Goal: Find specific page/section: Find specific page/section

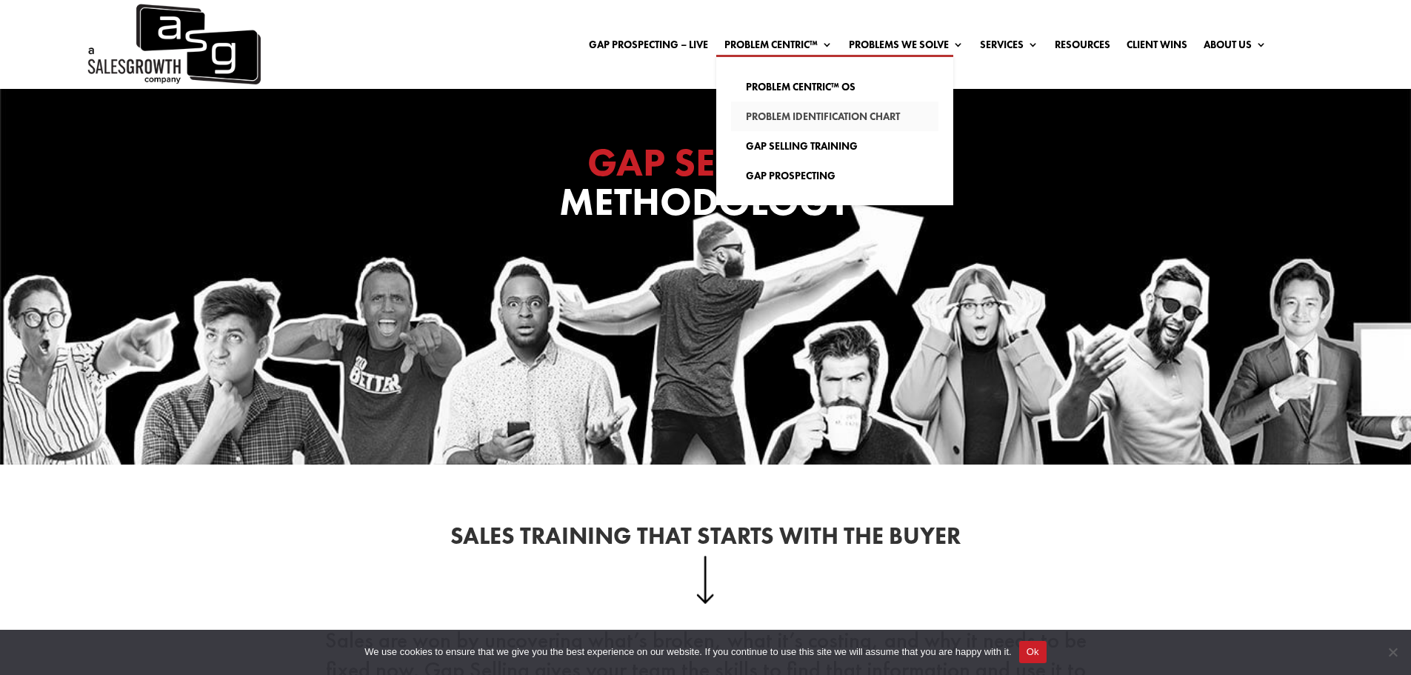
click at [787, 116] on link "Problem Identification Chart" at bounding box center [834, 117] width 207 height 30
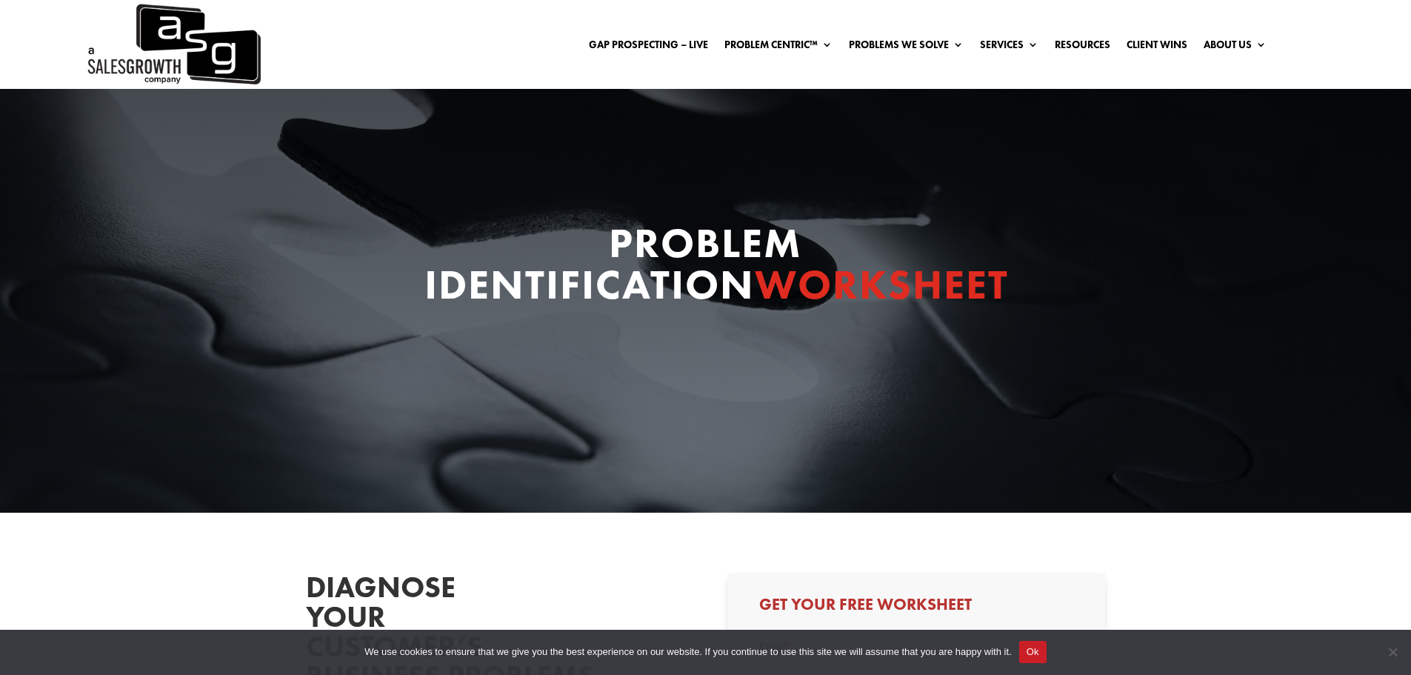
click at [164, 53] on img at bounding box center [173, 44] width 176 height 89
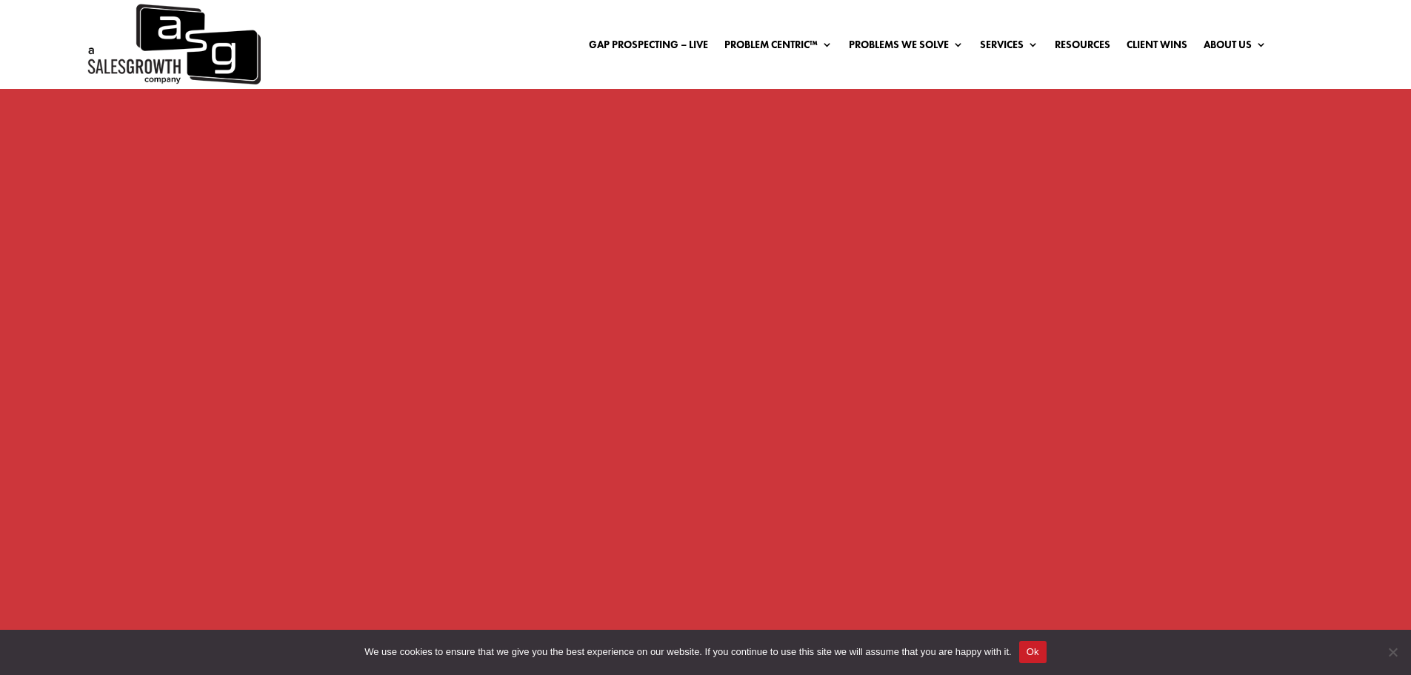
scroll to position [1260, 0]
